Goal: Information Seeking & Learning: Check status

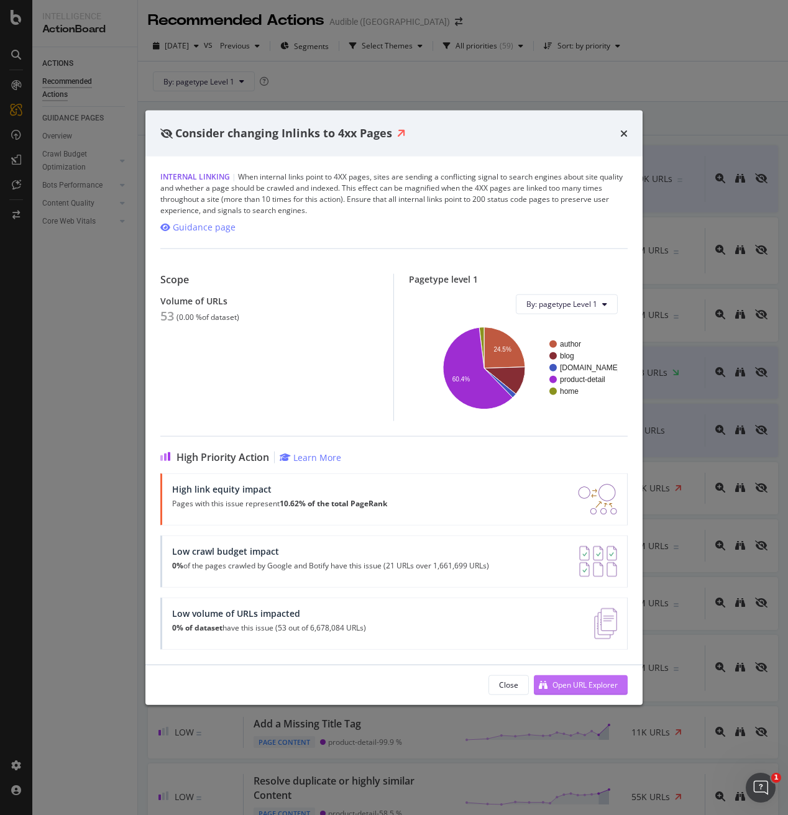
click at [572, 682] on div "Open URL Explorer" at bounding box center [584, 685] width 65 height 11
click at [621, 131] on icon "times" at bounding box center [623, 133] width 7 height 10
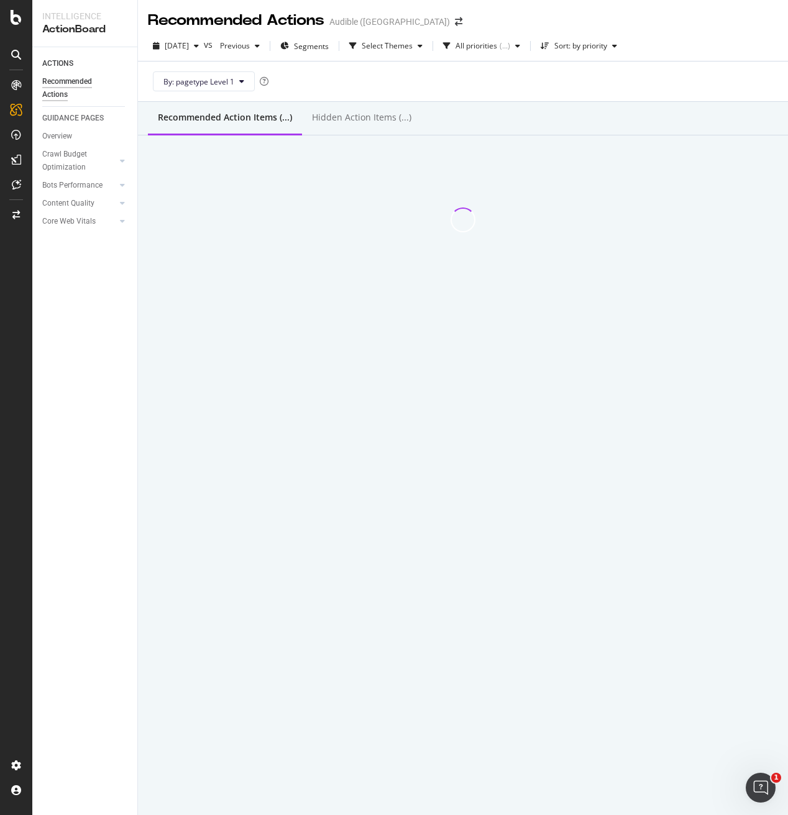
click at [106, 381] on div "ACTIONS Recommended Actions GUIDANCE PAGES Overview Crawl Budget Optimization L…" at bounding box center [84, 431] width 105 height 768
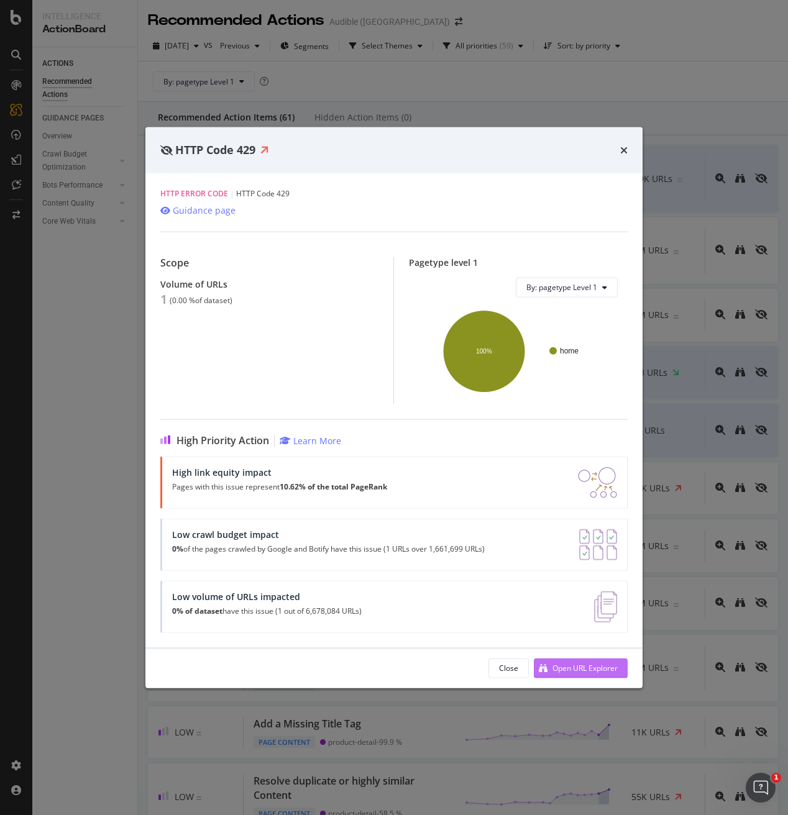
click at [581, 670] on div "Open URL Explorer" at bounding box center [584, 668] width 65 height 11
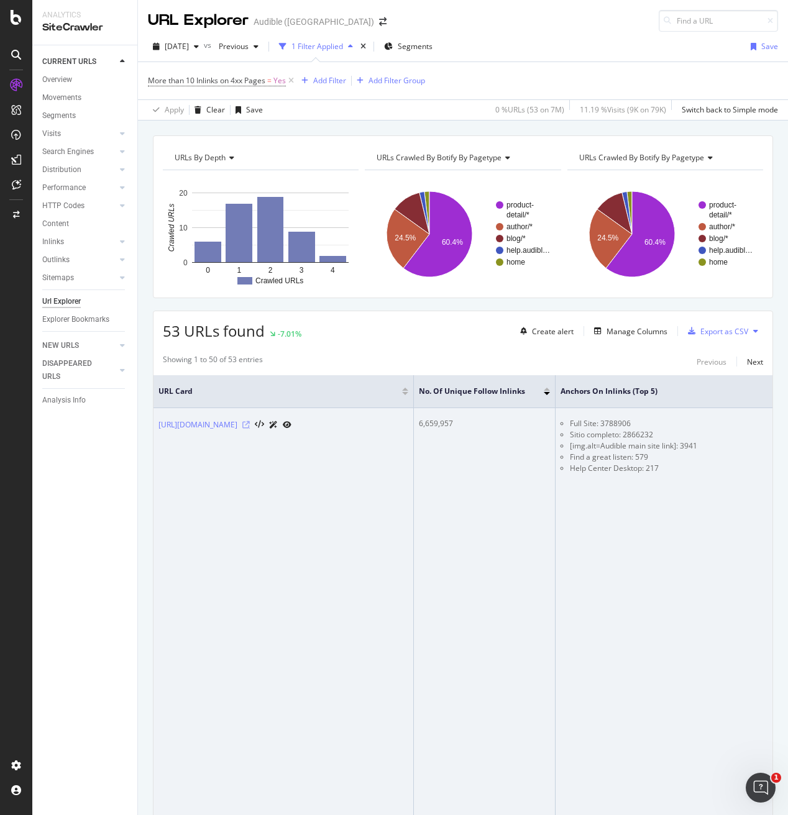
click at [250, 423] on icon at bounding box center [245, 424] width 7 height 7
